Goal: Navigation & Orientation: Find specific page/section

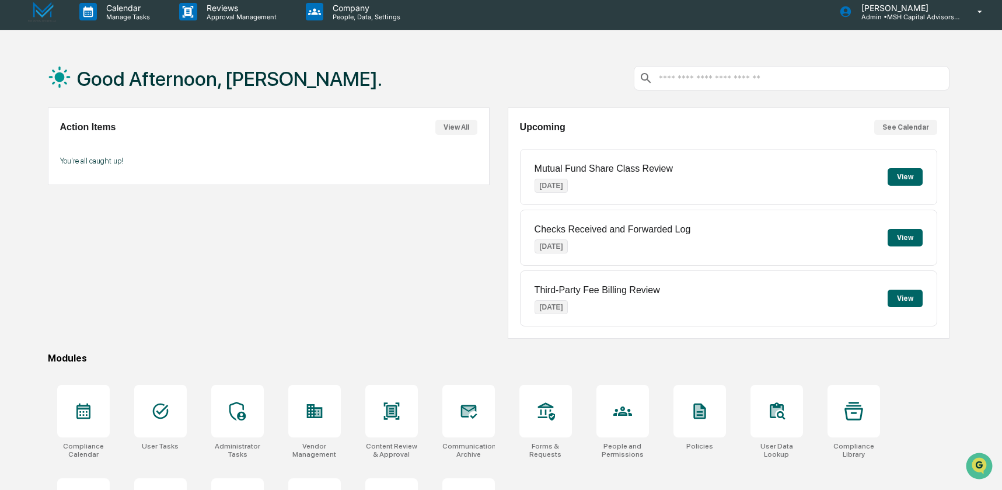
scroll to position [7, 0]
click at [88, 413] on icon at bounding box center [83, 410] width 19 height 19
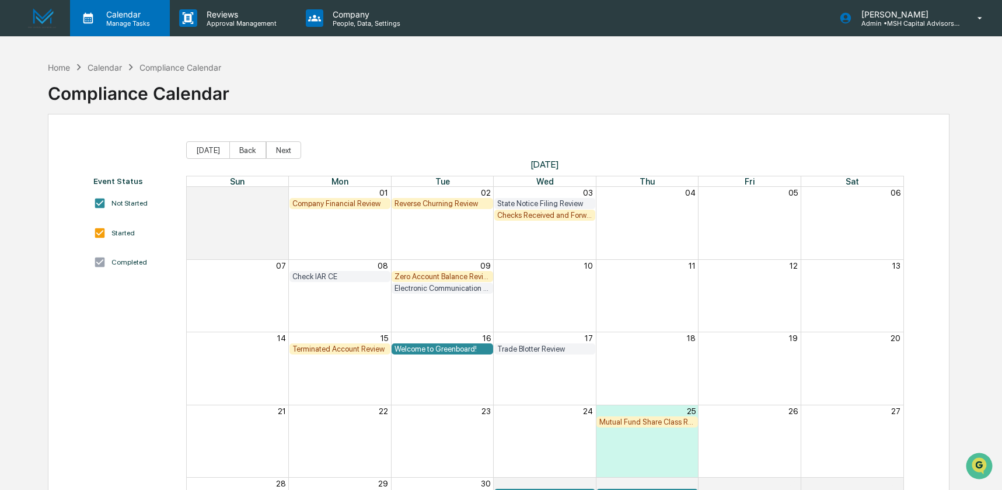
click at [120, 18] on p "Calendar" at bounding box center [126, 14] width 59 height 10
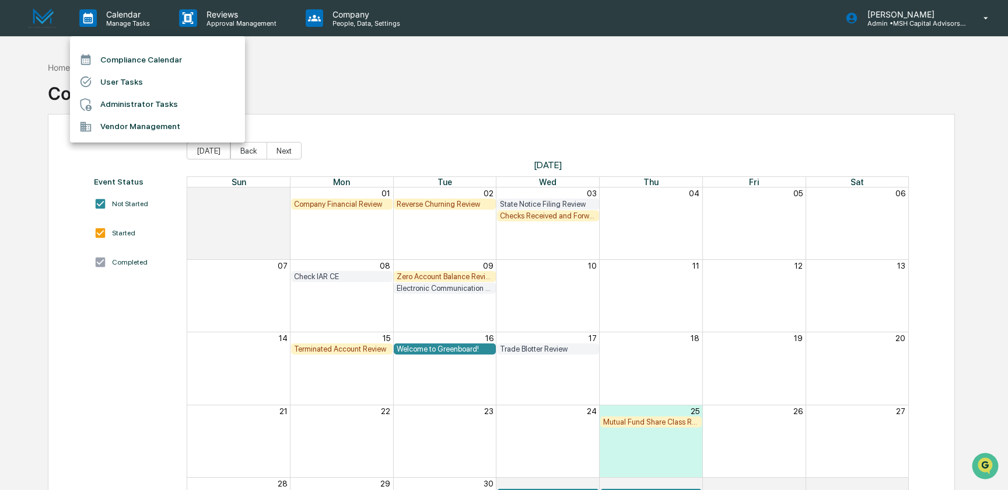
click at [121, 55] on li "Compliance Calendar" at bounding box center [157, 59] width 175 height 22
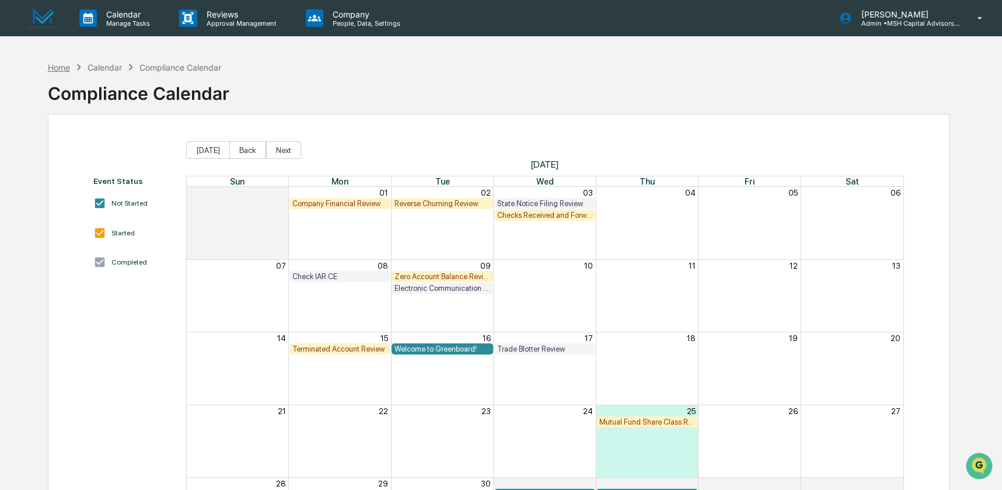
click at [58, 69] on div "Home" at bounding box center [59, 67] width 22 height 10
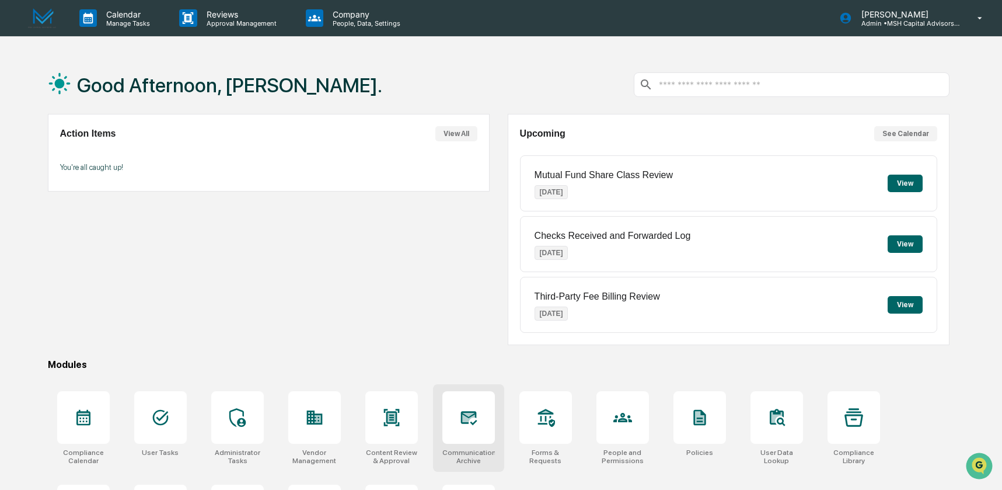
click at [470, 434] on div at bounding box center [468, 417] width 53 height 53
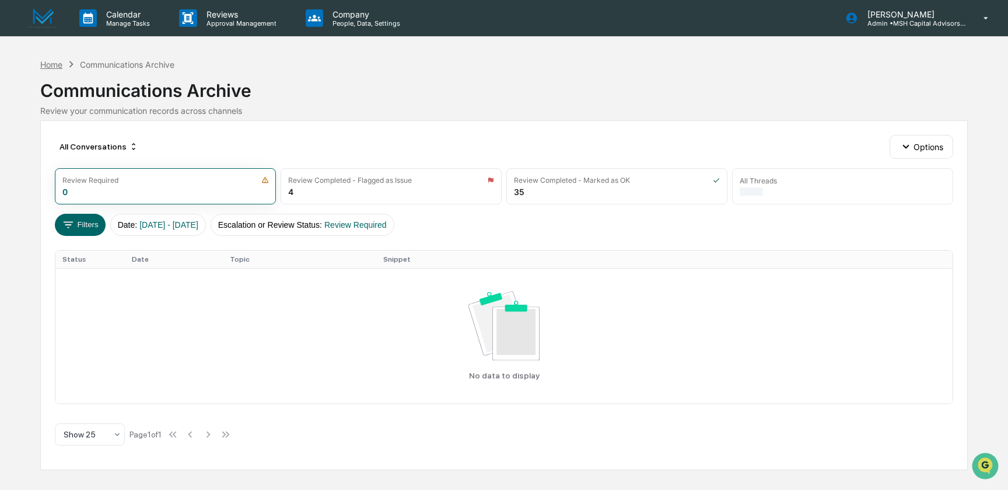
click at [46, 65] on div "Home" at bounding box center [51, 65] width 22 height 10
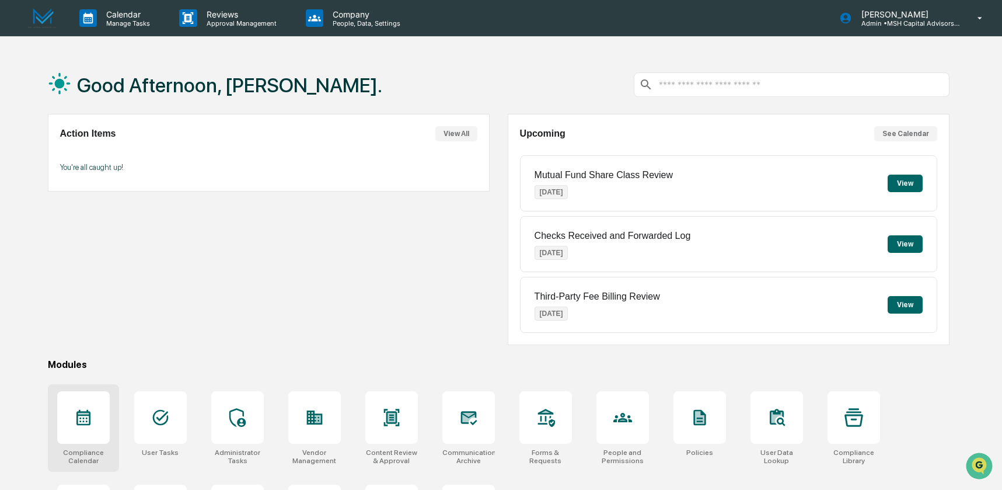
click at [89, 428] on div at bounding box center [83, 417] width 53 height 53
